Goal: Feedback & Contribution: Leave review/rating

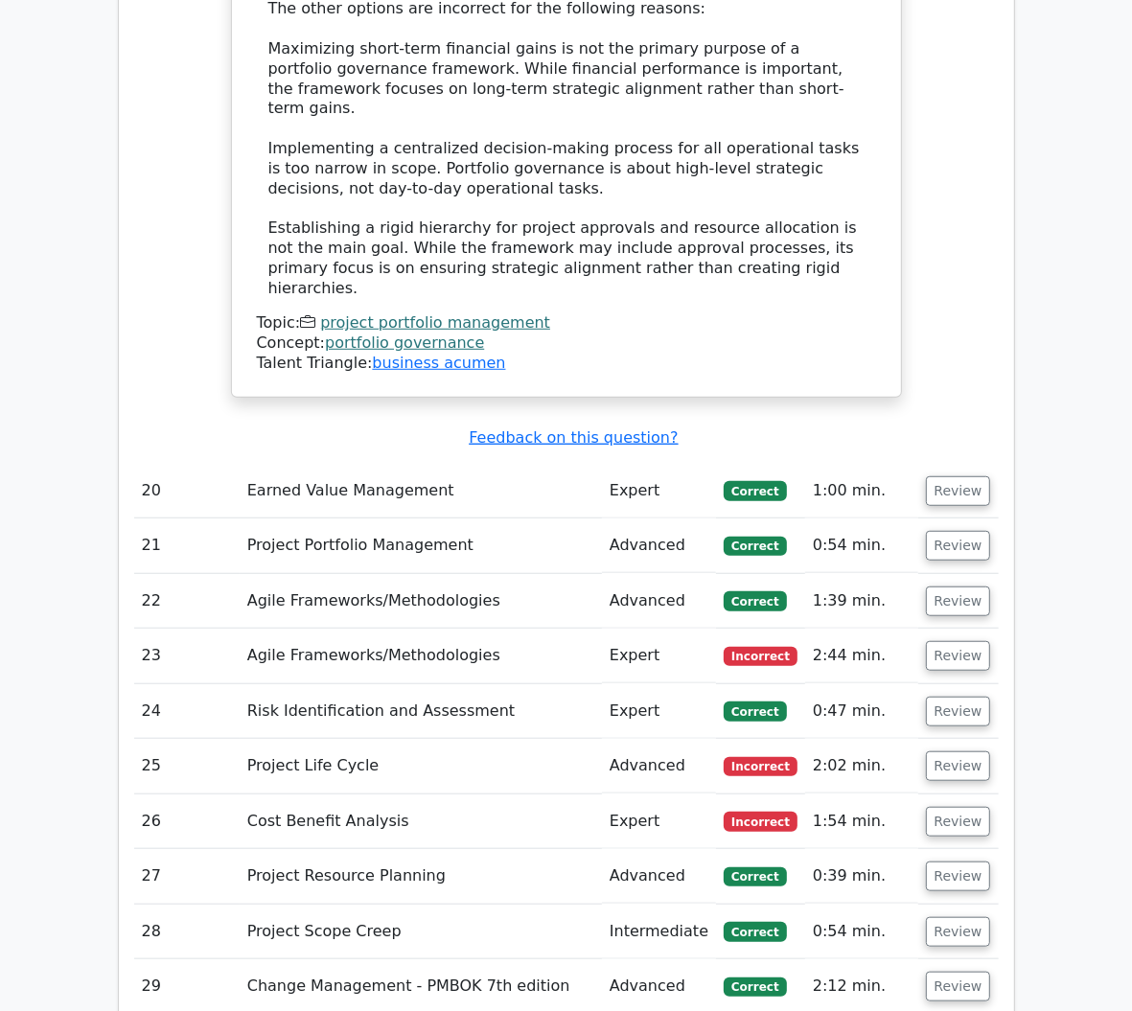
scroll to position [5193, 0]
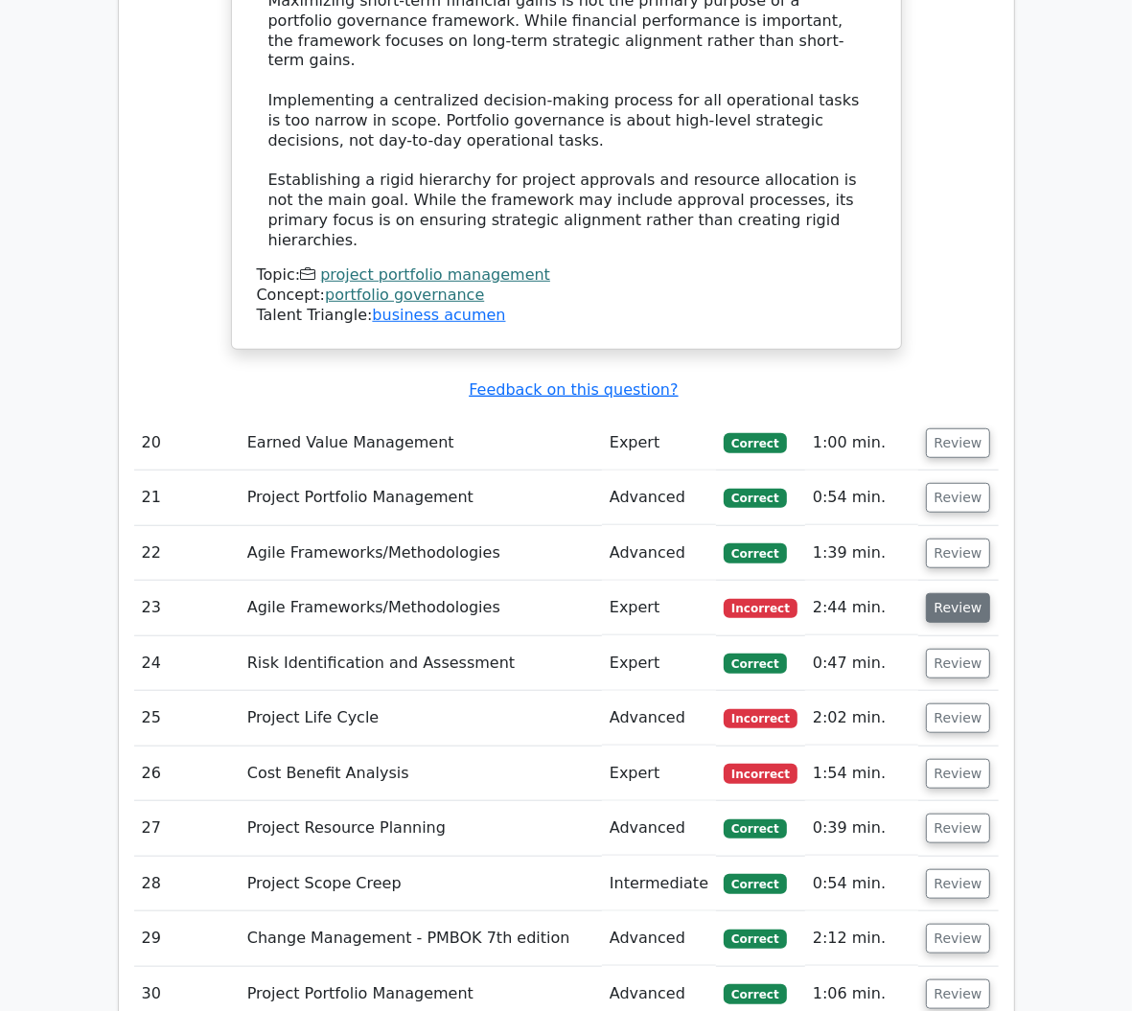
click at [991, 593] on button "Review" at bounding box center [958, 608] width 65 height 30
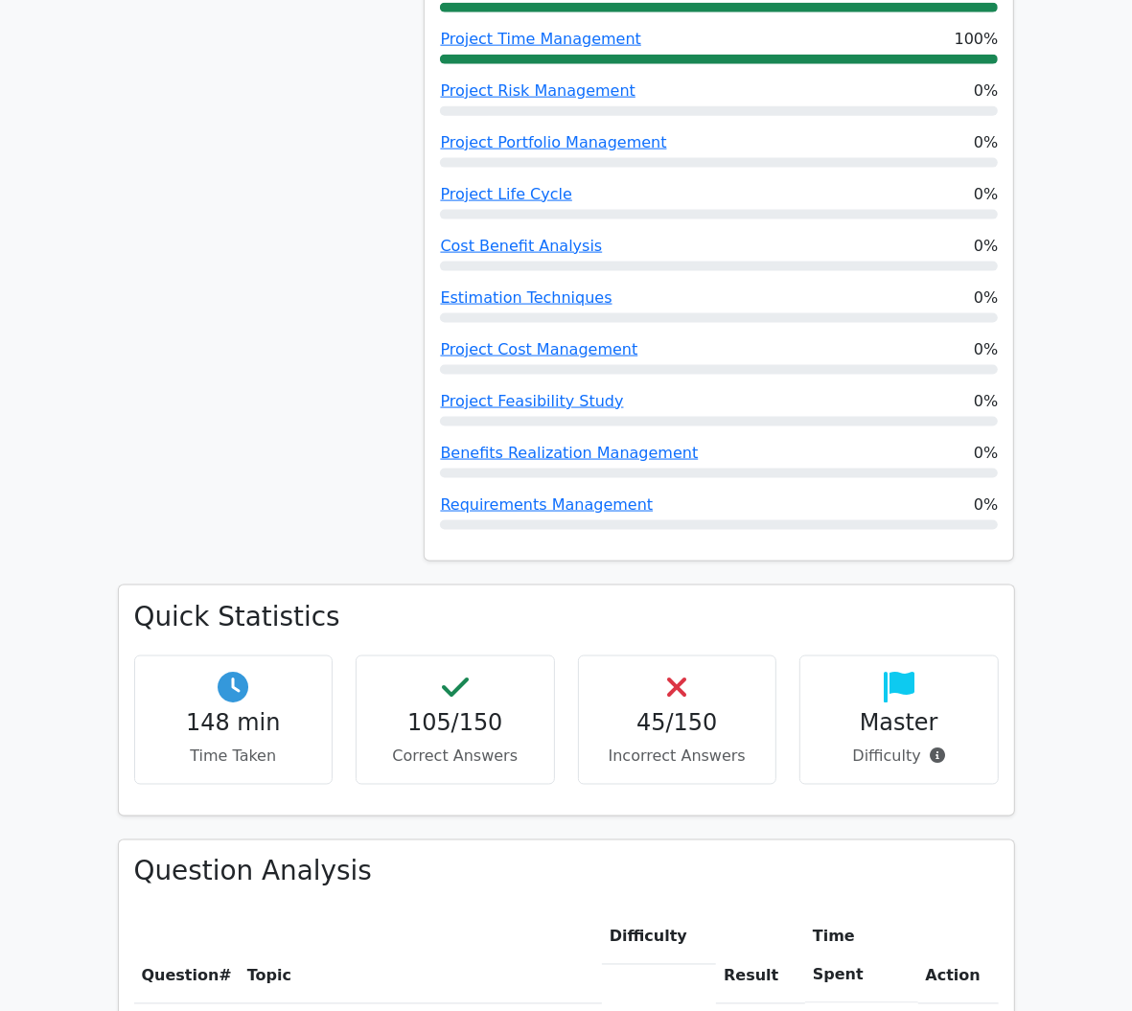
scroll to position [1784, 0]
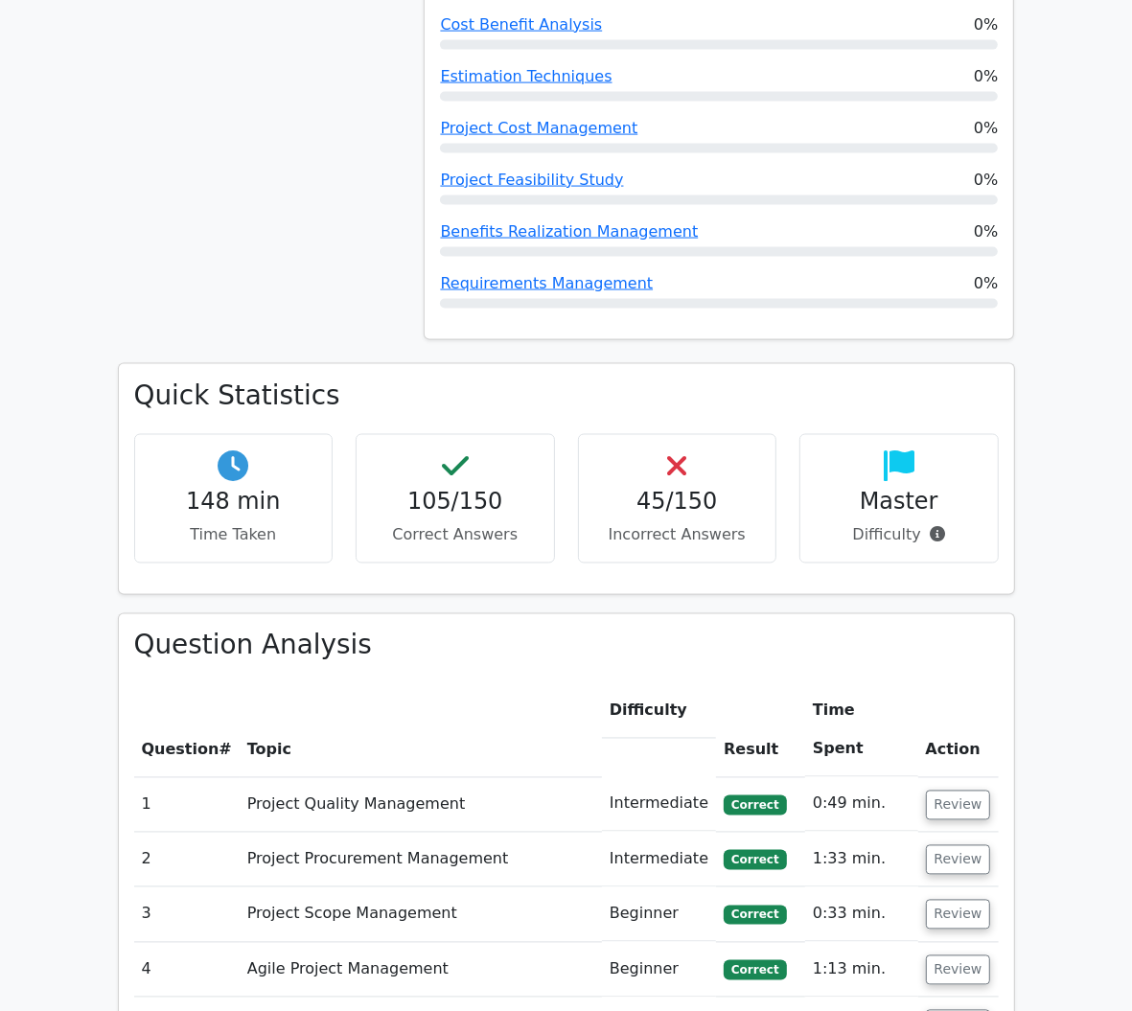
click at [240, 712] on th "Topic" at bounding box center [421, 730] width 362 height 93
click at [296, 715] on th "Topic" at bounding box center [421, 730] width 362 height 93
click at [295, 715] on th "Topic" at bounding box center [421, 730] width 362 height 93
click at [531, 710] on th "Topic" at bounding box center [421, 730] width 362 height 93
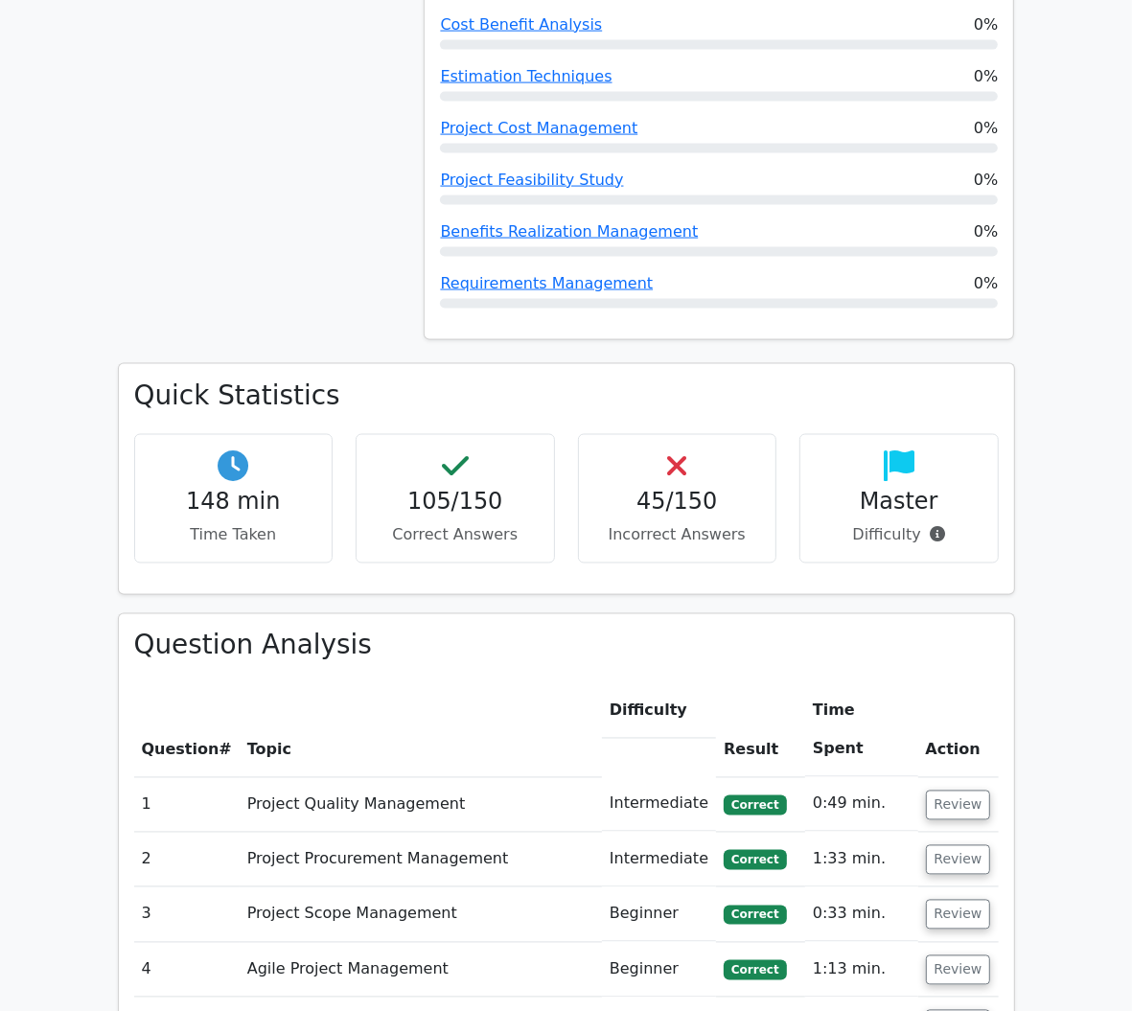
click at [549, 710] on th "Topic" at bounding box center [421, 730] width 362 height 93
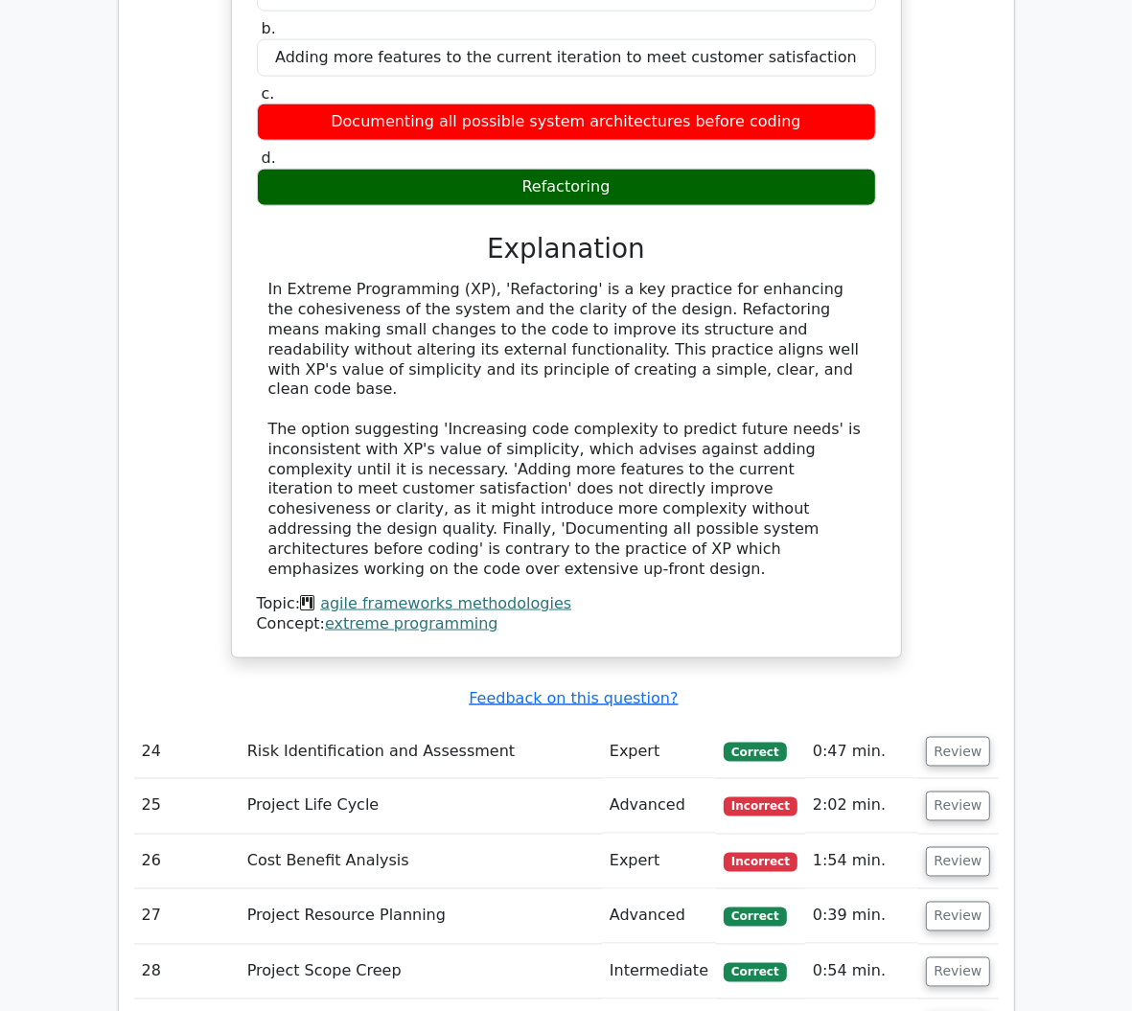
scroll to position [6057, 0]
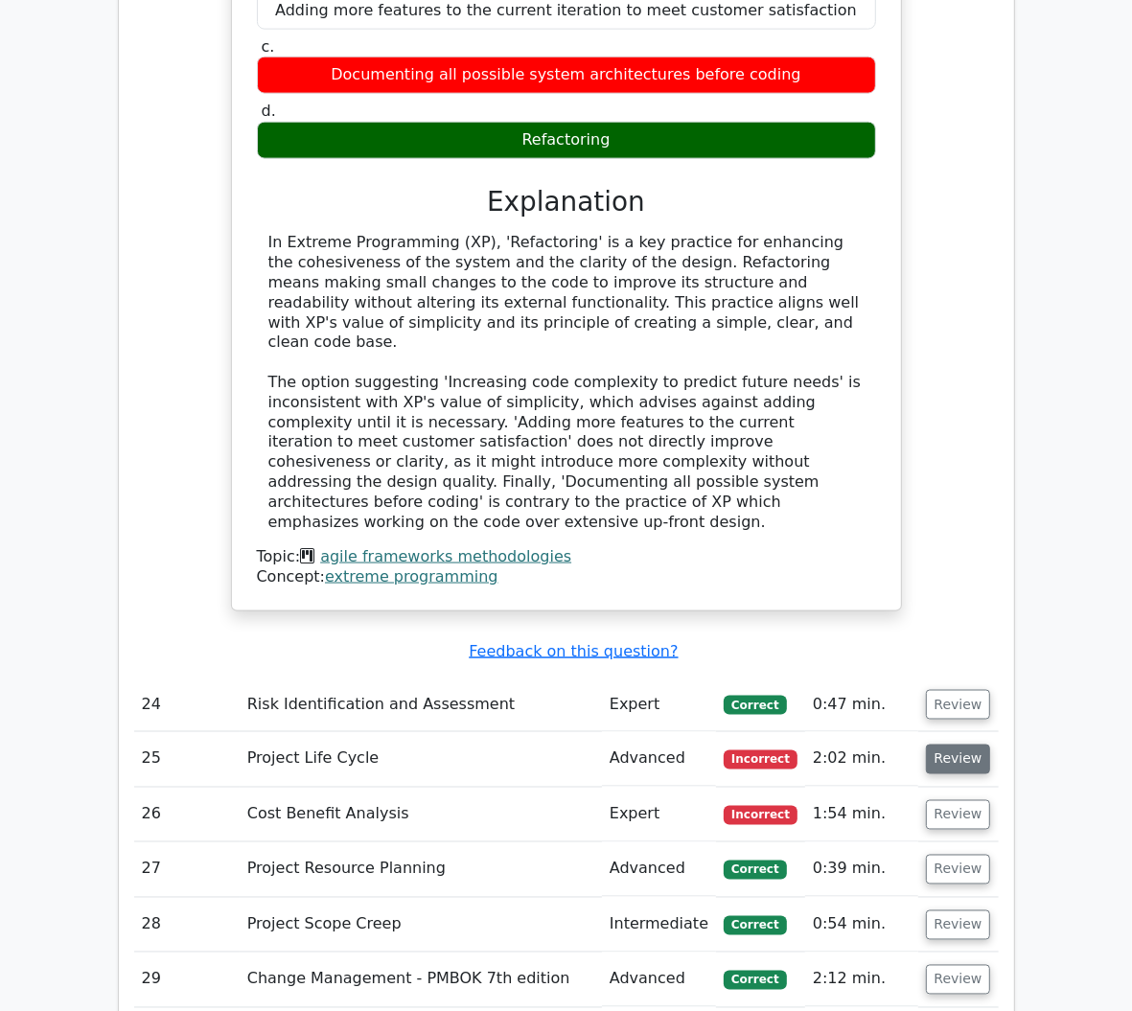
click at [991, 745] on button "Review" at bounding box center [958, 760] width 65 height 30
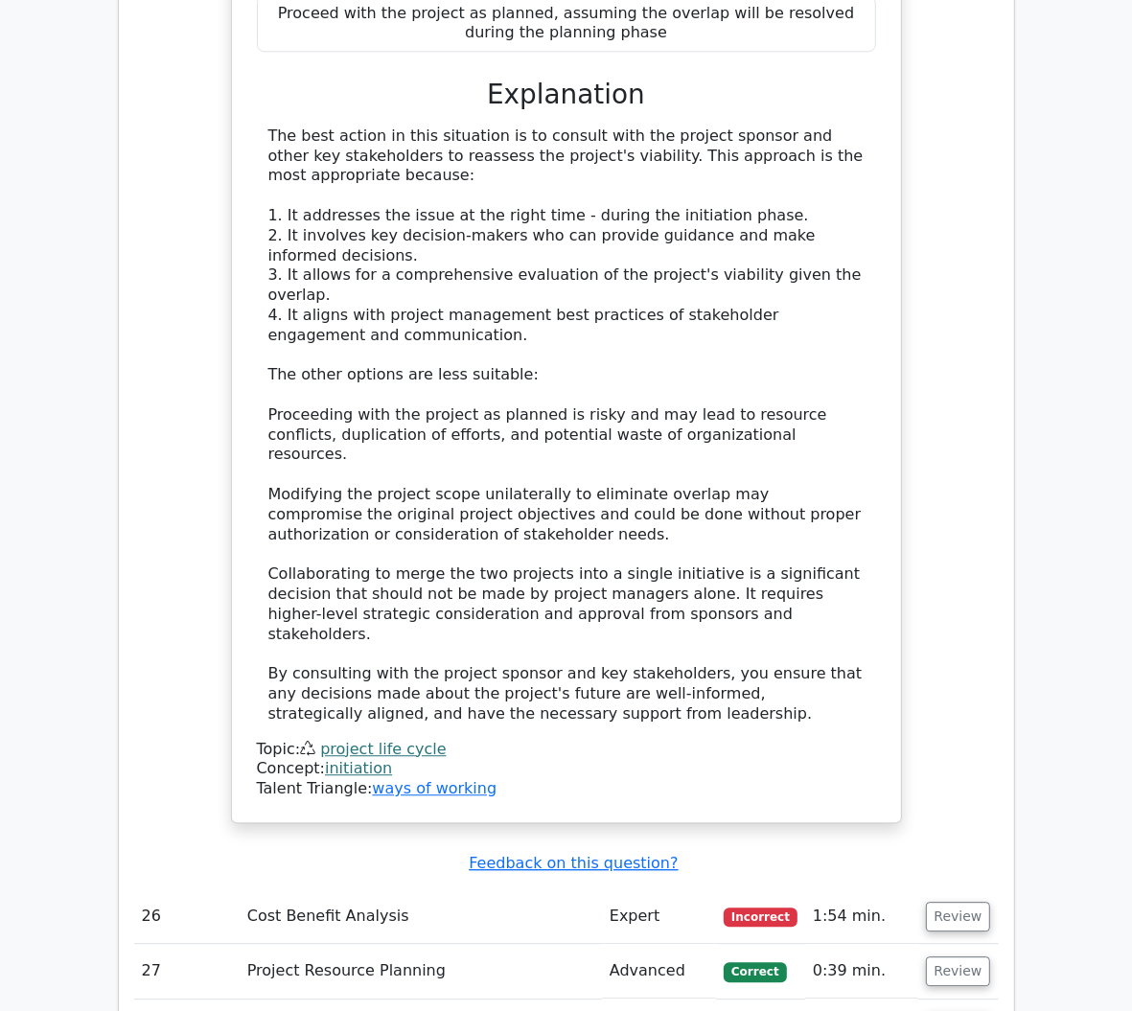
scroll to position [7780, 0]
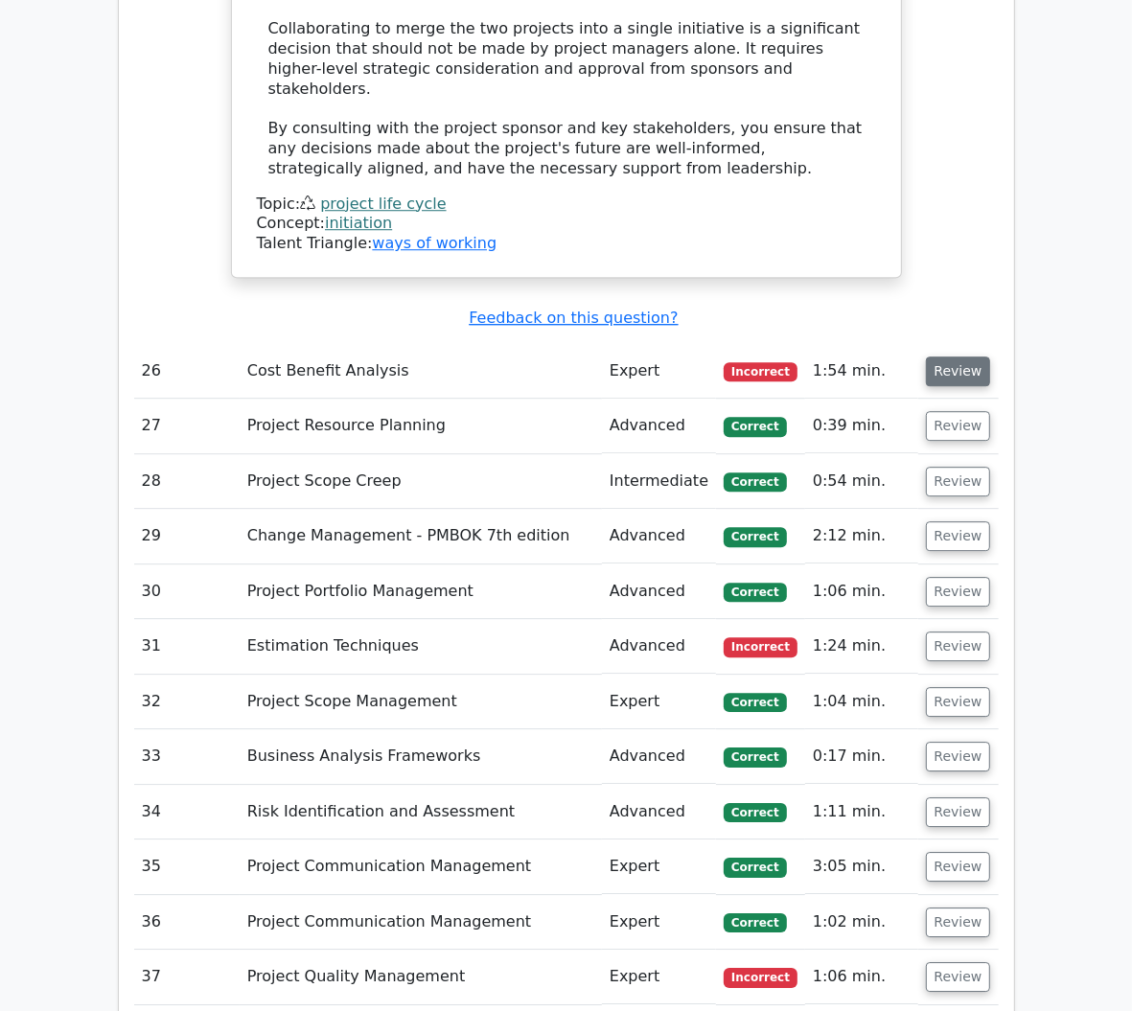
click at [991, 356] on button "Review" at bounding box center [958, 371] width 65 height 30
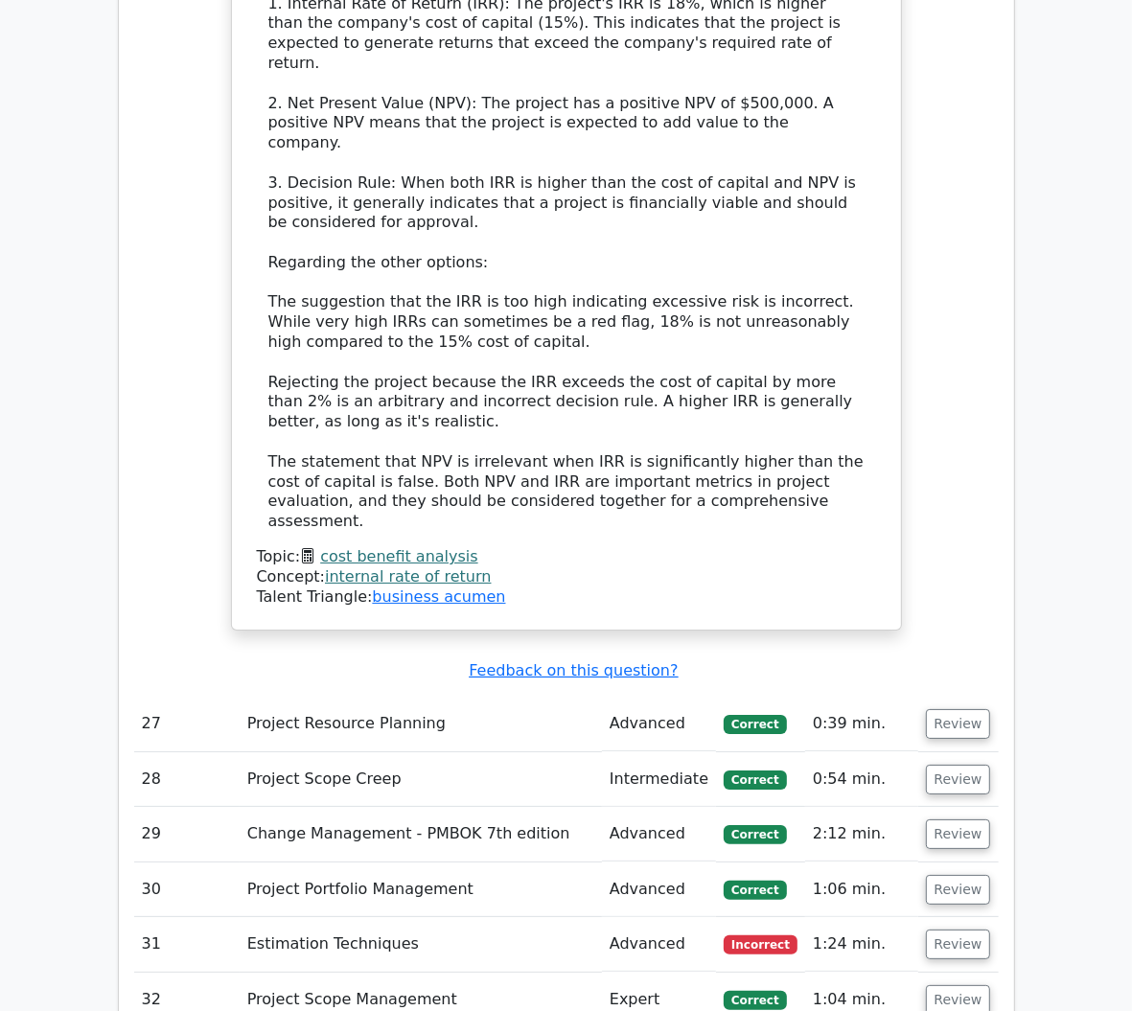
scroll to position [8810, 0]
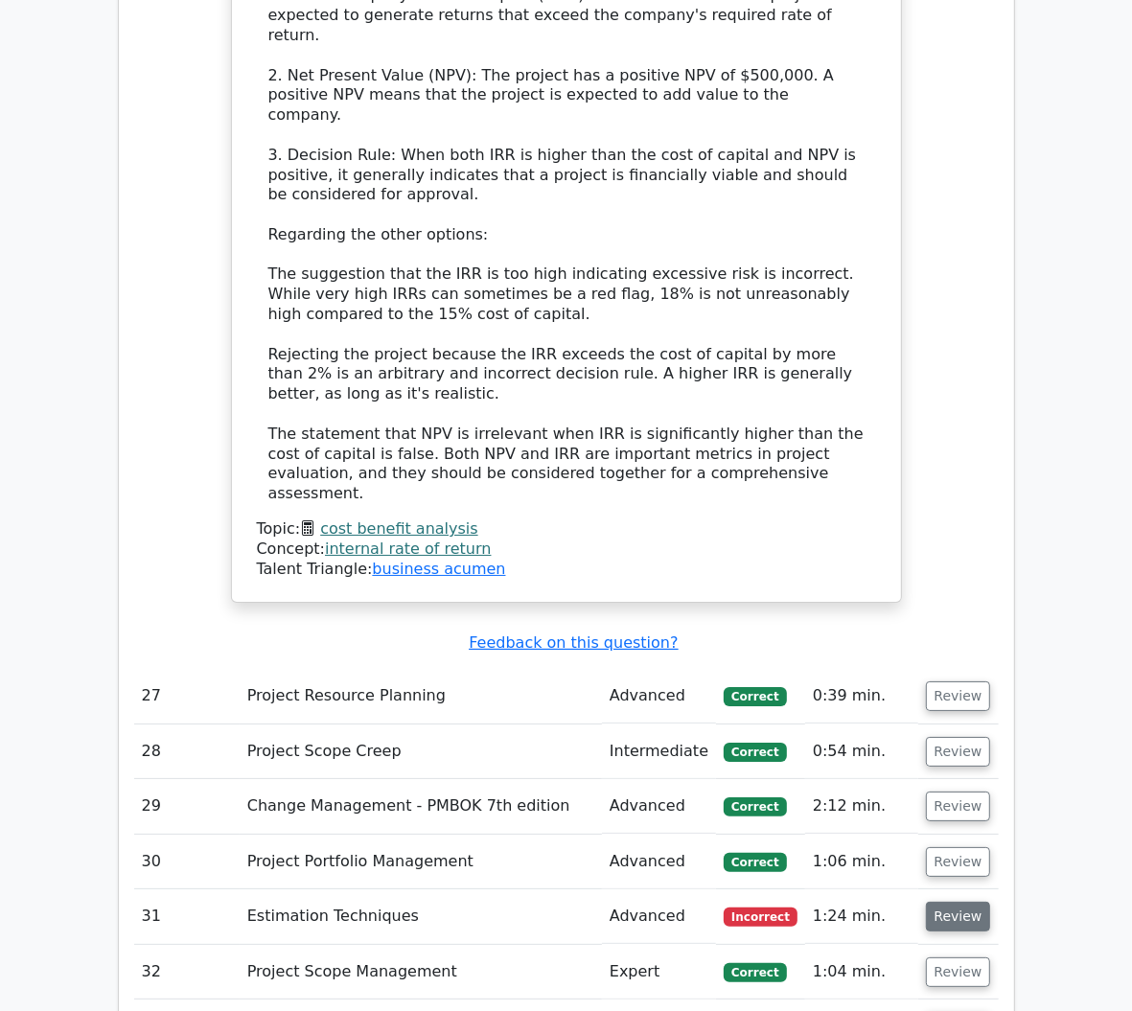
click at [991, 902] on button "Review" at bounding box center [958, 917] width 65 height 30
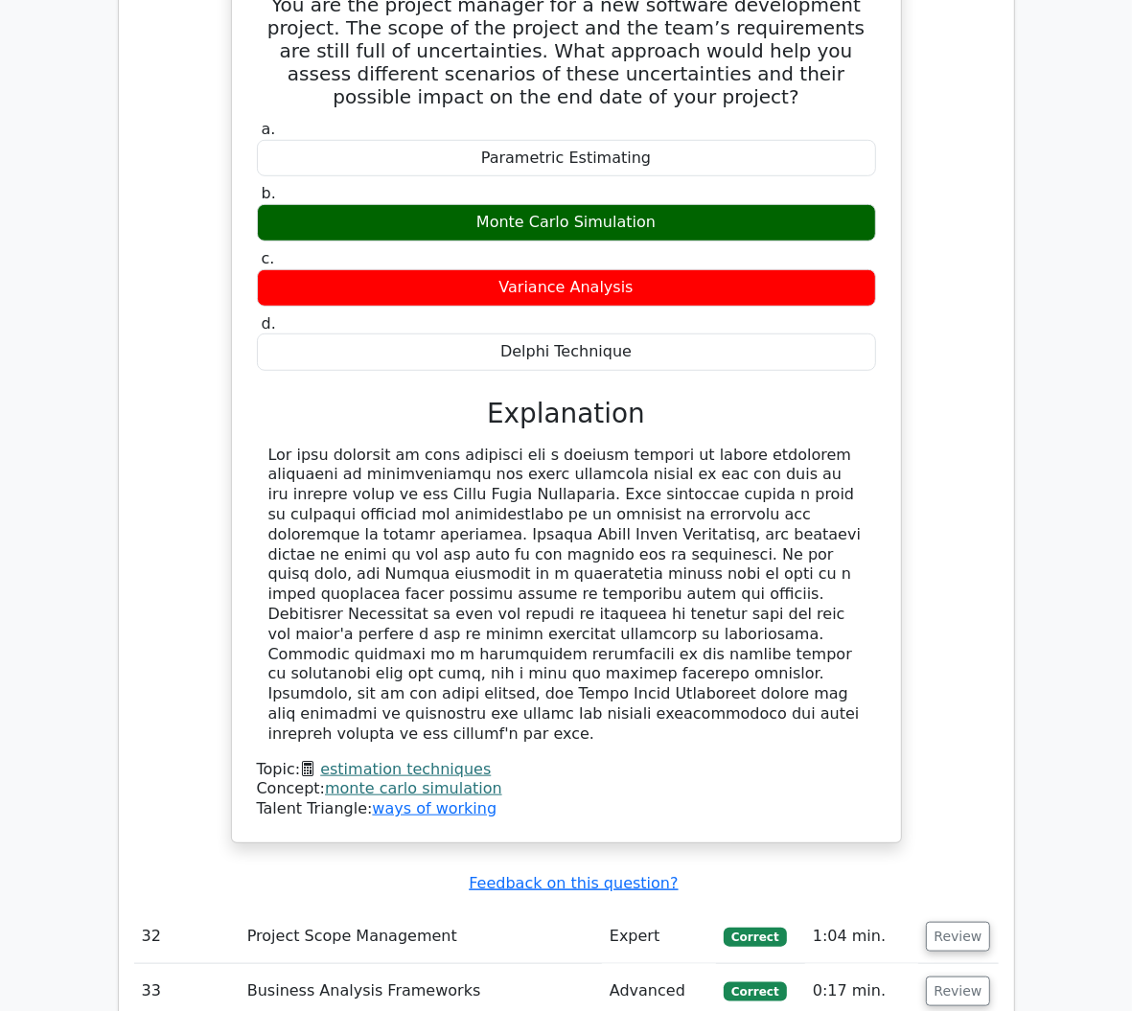
scroll to position [10030, 0]
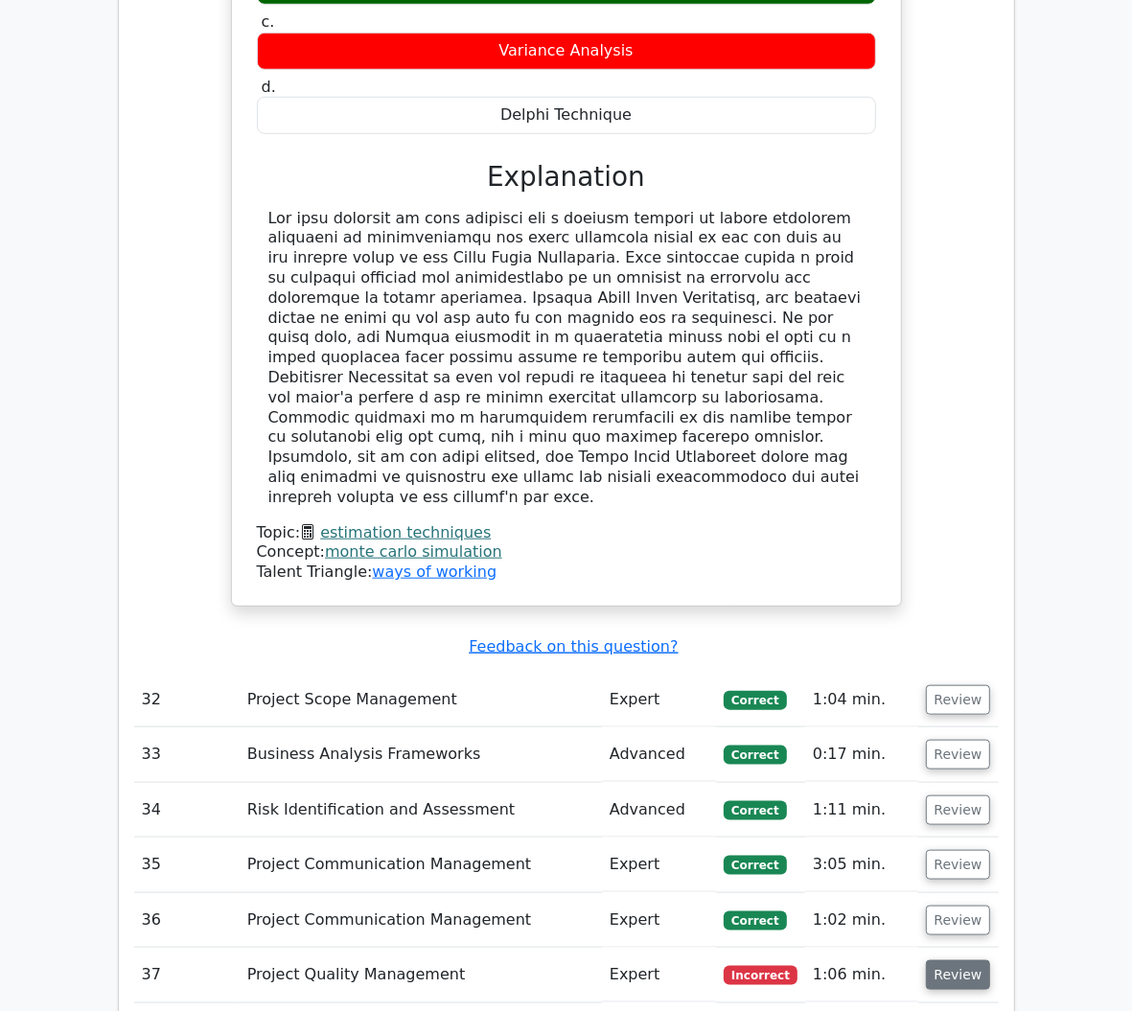
click at [991, 960] on button "Review" at bounding box center [958, 975] width 65 height 30
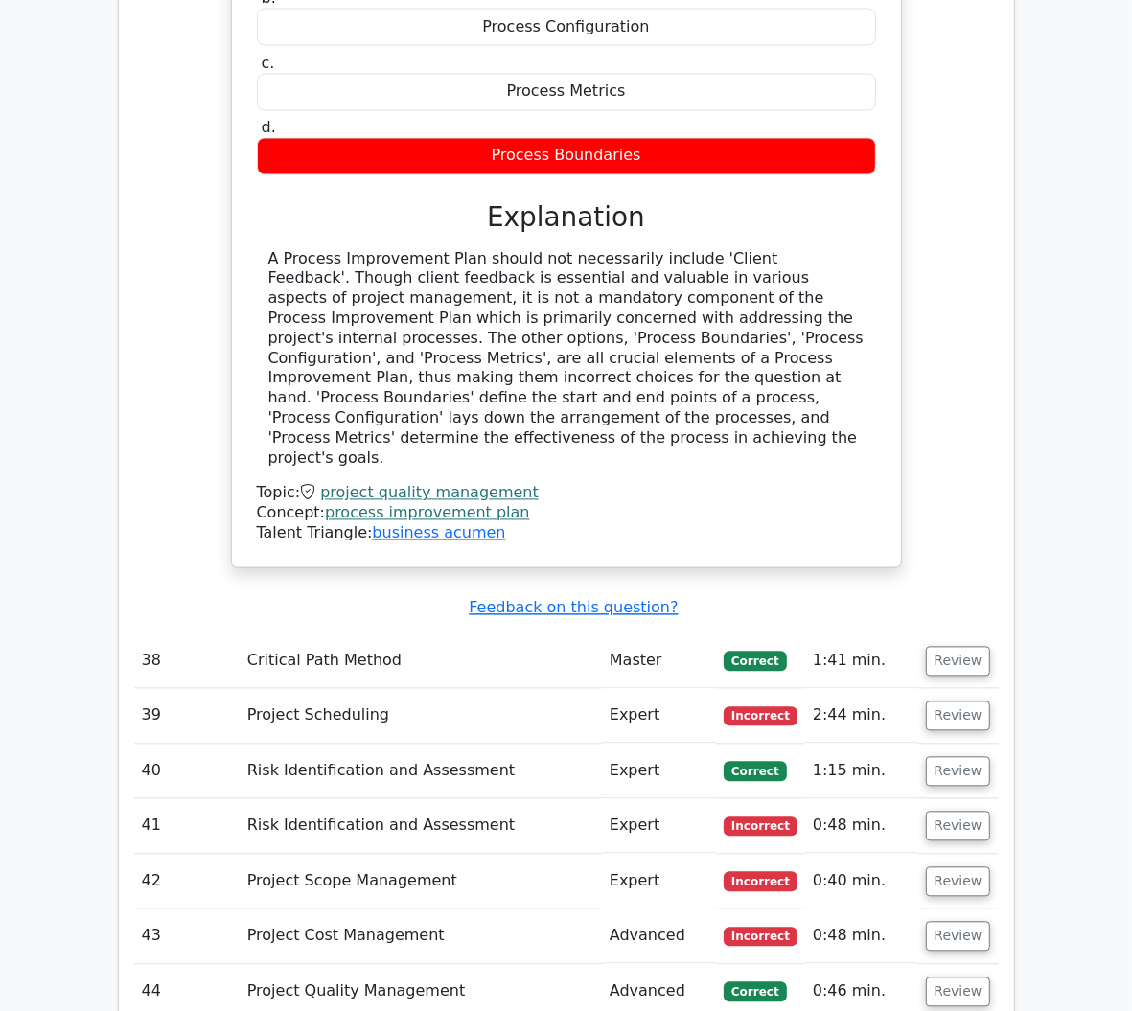
scroll to position [11233, 0]
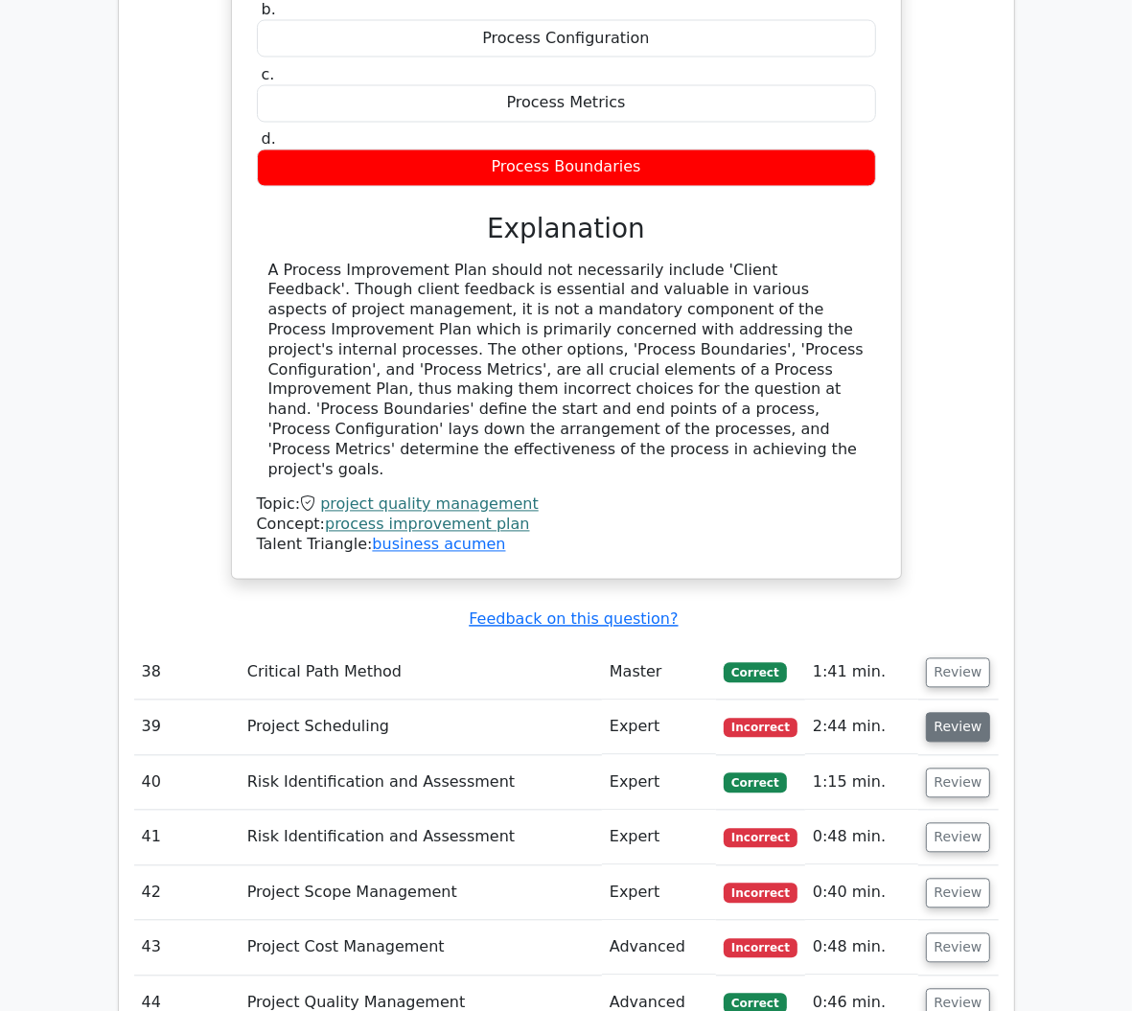
click at [991, 713] on button "Review" at bounding box center [958, 728] width 65 height 30
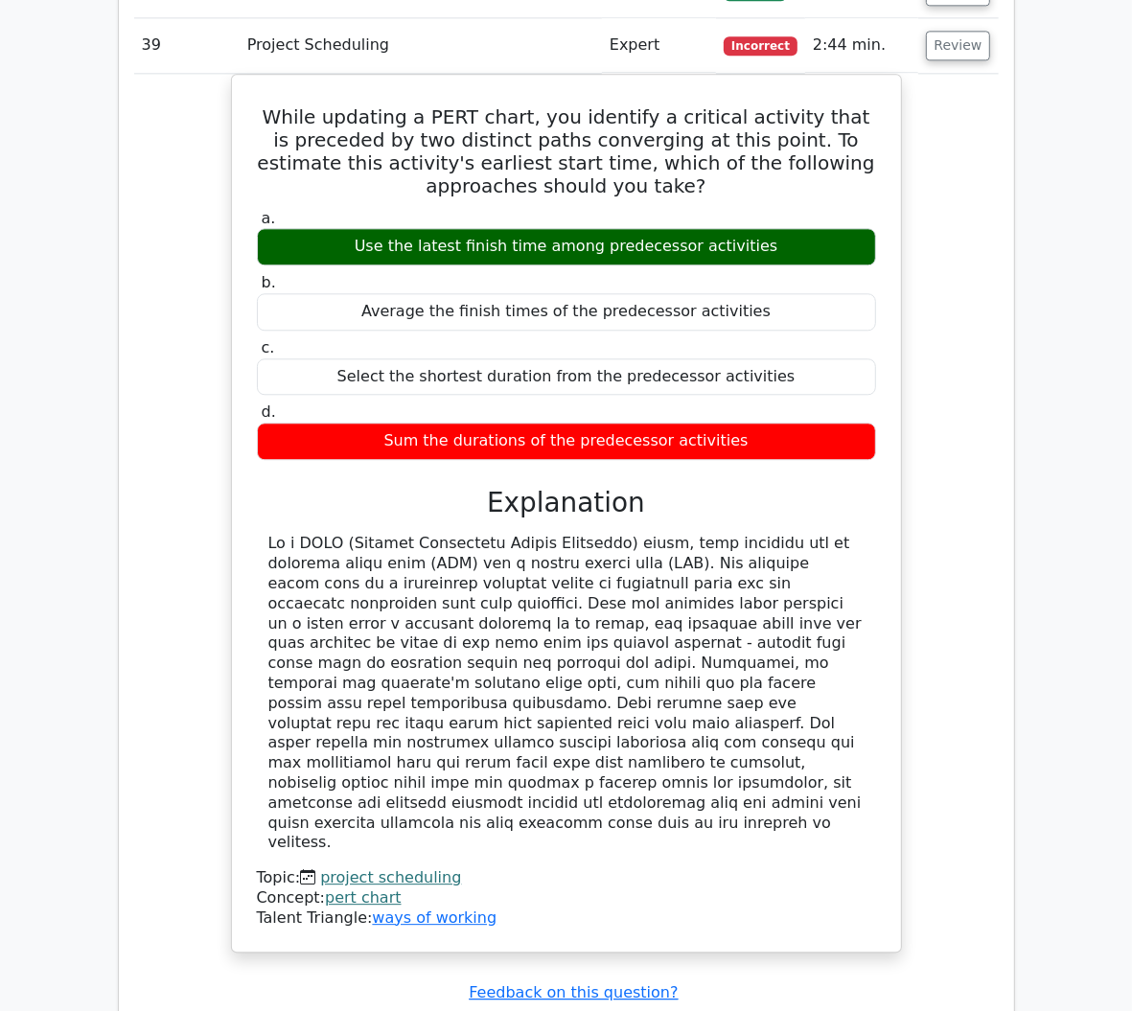
scroll to position [11948, 0]
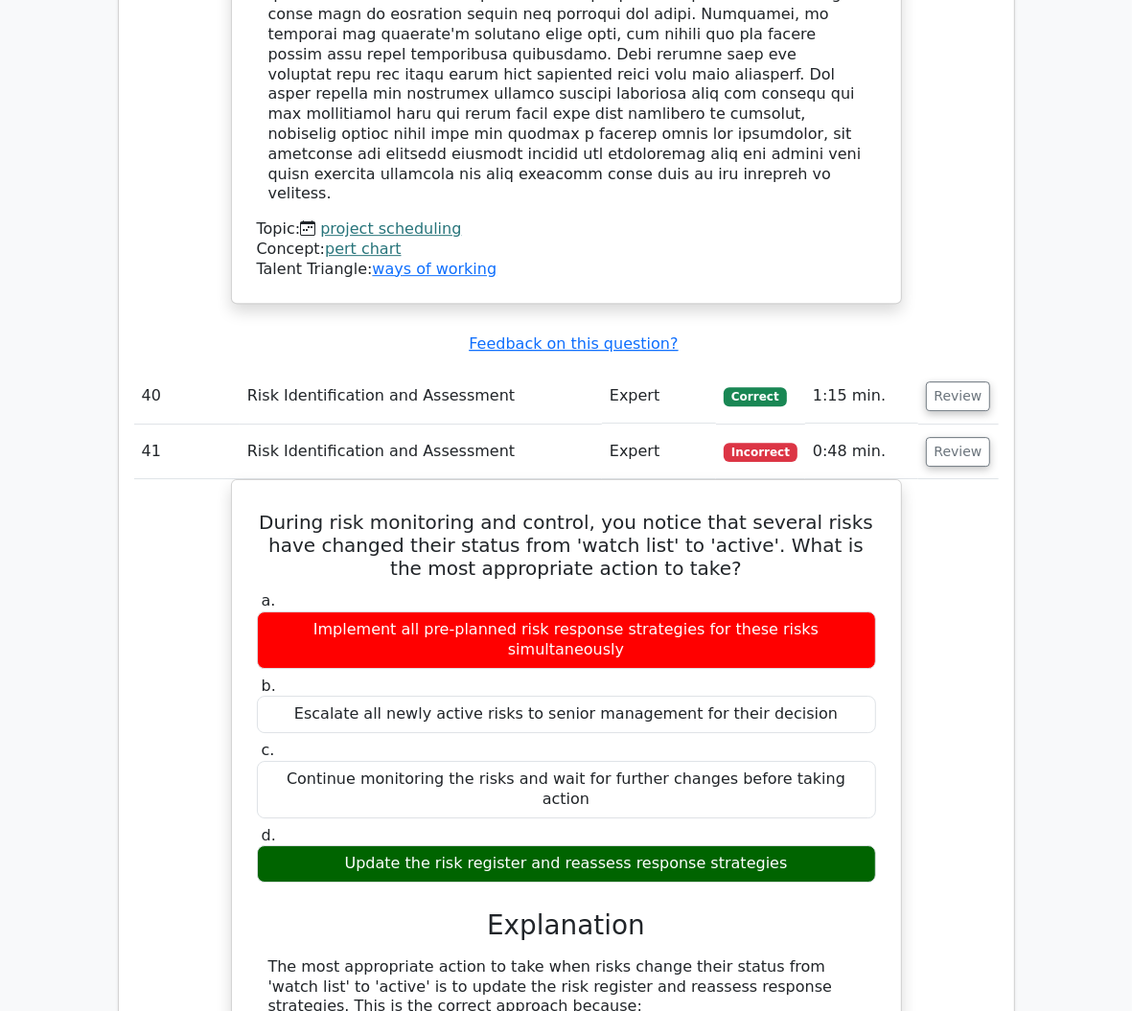
scroll to position [12559, 0]
